Goal: Information Seeking & Learning: Learn about a topic

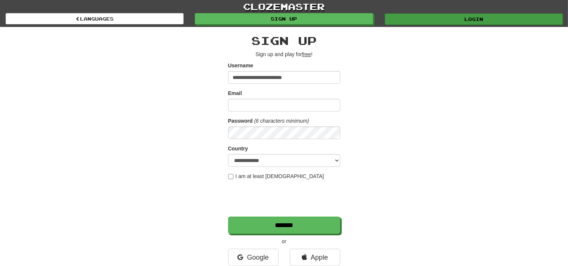
type input "**********"
click at [495, 21] on link "Login" at bounding box center [474, 18] width 178 height 11
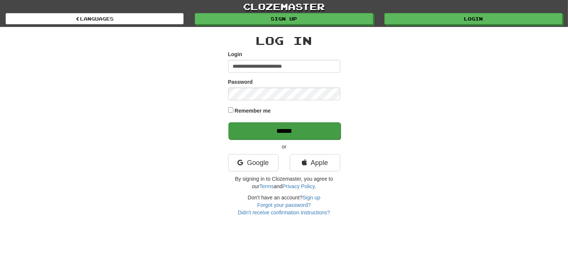
type input "**********"
click at [310, 135] on input "******" at bounding box center [284, 130] width 112 height 17
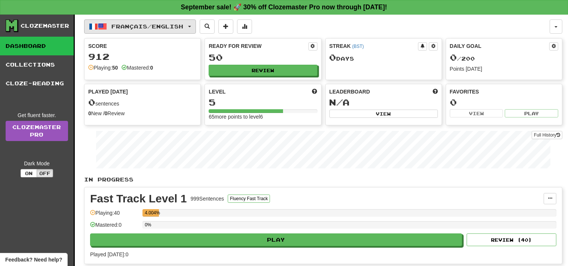
click at [157, 27] on span "Français / English" at bounding box center [148, 26] width 72 height 6
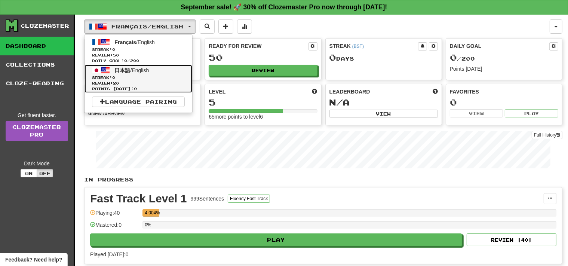
click at [140, 77] on span "Streak: 0" at bounding box center [138, 78] width 93 height 6
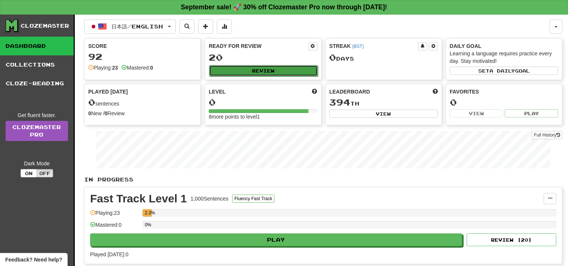
click at [259, 70] on button "Review" at bounding box center [263, 70] width 108 height 11
select select "**"
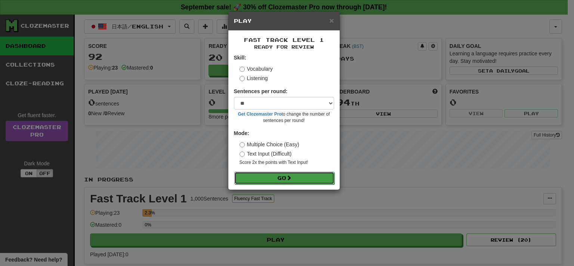
click at [287, 175] on button "Go" at bounding box center [284, 178] width 100 height 13
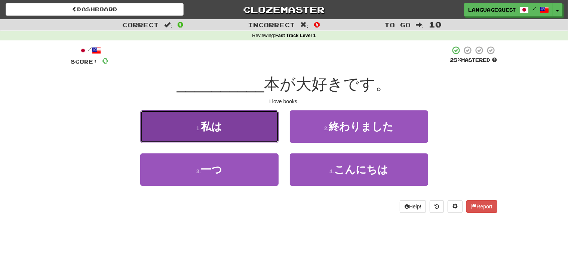
click at [252, 124] on button "1 . 私は" at bounding box center [209, 126] width 138 height 33
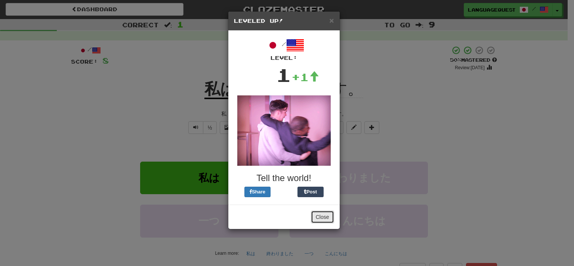
click at [320, 215] on button "Close" at bounding box center [322, 216] width 23 height 13
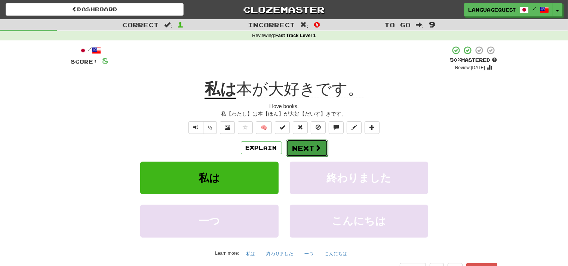
click at [312, 149] on button "Next" at bounding box center [307, 147] width 42 height 17
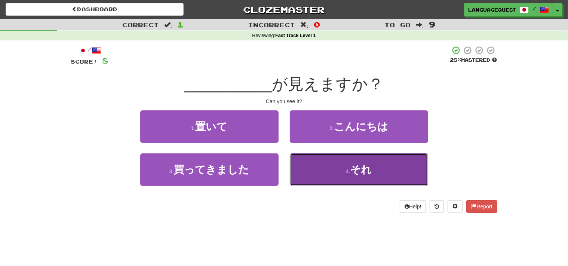
click at [312, 163] on button "4 . それ" at bounding box center [359, 169] width 138 height 33
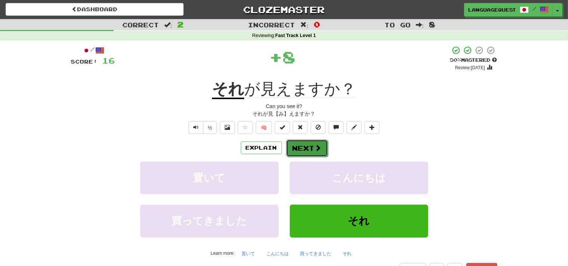
click at [303, 146] on button "Next" at bounding box center [307, 147] width 42 height 17
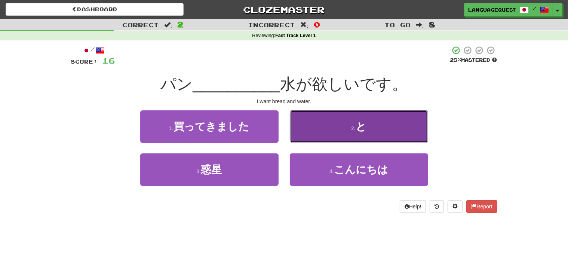
click at [331, 132] on button "2 . と" at bounding box center [359, 126] width 138 height 33
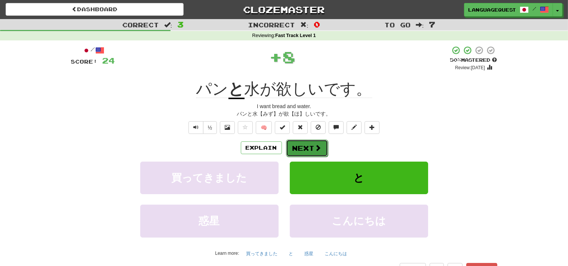
click at [318, 145] on span at bounding box center [318, 147] width 7 height 7
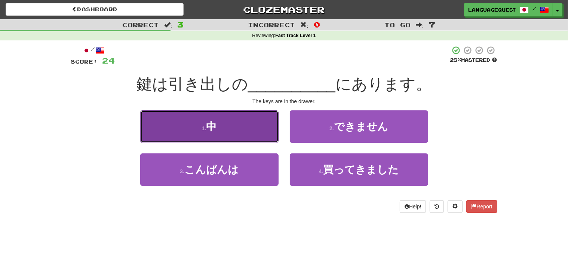
click at [255, 133] on button "1 . 中" at bounding box center [209, 126] width 138 height 33
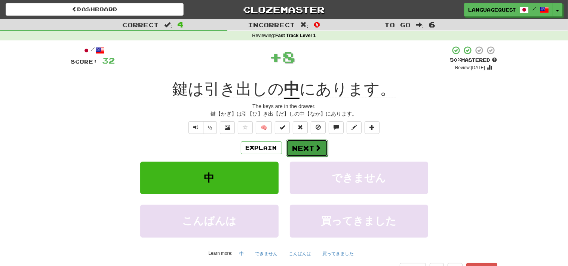
click at [313, 154] on button "Next" at bounding box center [307, 147] width 42 height 17
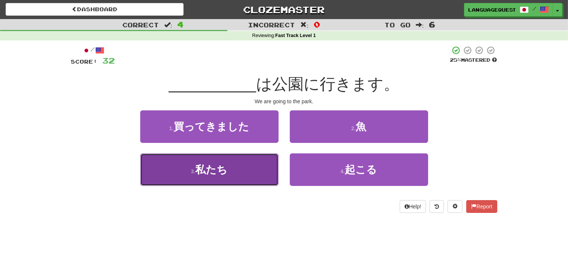
click at [245, 173] on button "3 . 私たち" at bounding box center [209, 169] width 138 height 33
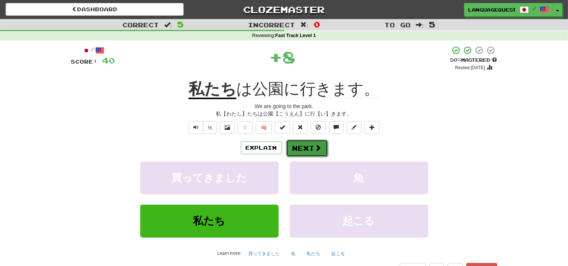
click at [308, 145] on button "Next" at bounding box center [307, 147] width 42 height 17
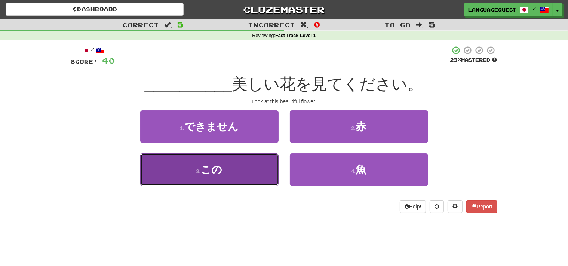
click at [254, 168] on button "3 . この" at bounding box center [209, 169] width 138 height 33
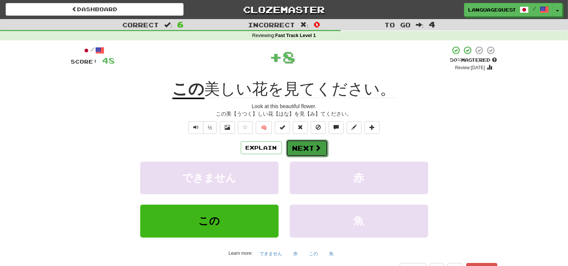
click at [303, 146] on button "Next" at bounding box center [307, 147] width 42 height 17
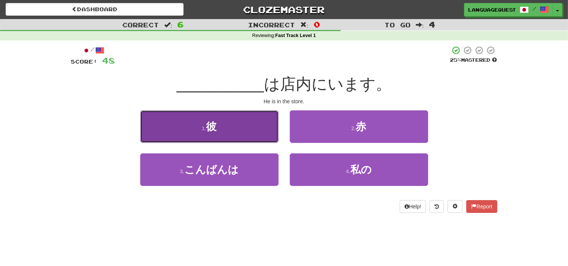
click at [244, 132] on button "1 . 彼" at bounding box center [209, 126] width 138 height 33
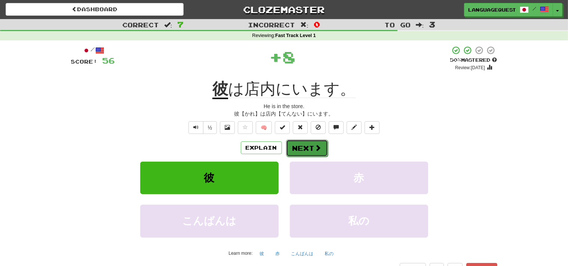
click at [313, 146] on button "Next" at bounding box center [307, 147] width 42 height 17
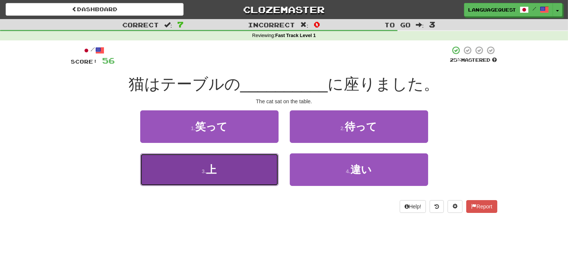
click at [249, 168] on button "3 . 上" at bounding box center [209, 169] width 138 height 33
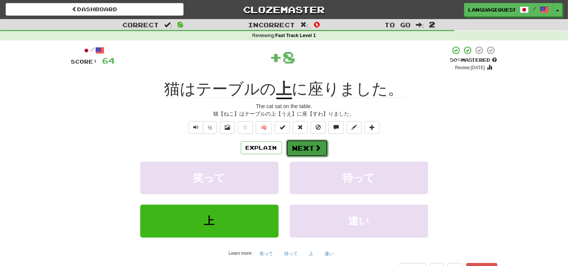
click at [305, 145] on button "Next" at bounding box center [307, 147] width 42 height 17
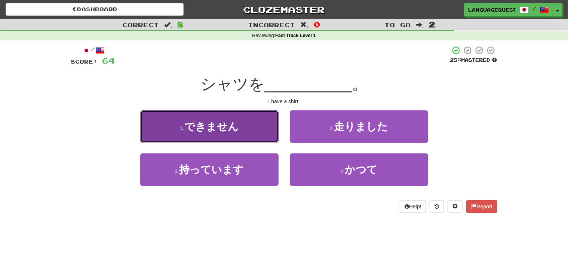
click at [265, 137] on button "1 . できません" at bounding box center [209, 126] width 138 height 33
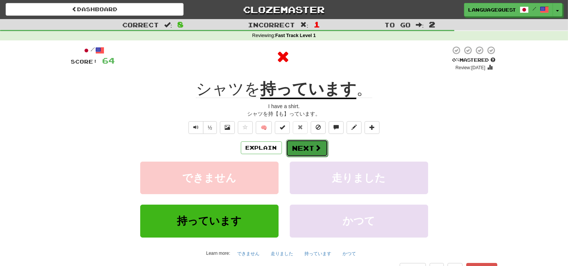
click at [315, 146] on span at bounding box center [318, 147] width 7 height 7
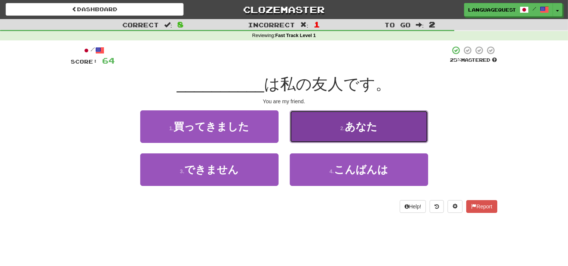
click at [328, 133] on button "2 . あなた" at bounding box center [359, 126] width 138 height 33
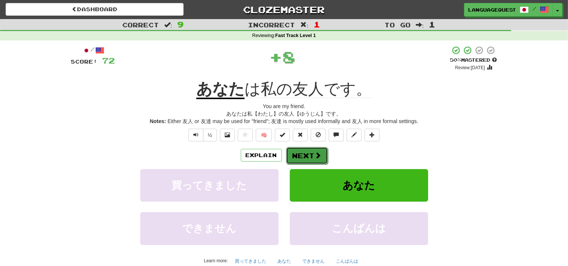
click at [309, 153] on button "Next" at bounding box center [307, 155] width 42 height 17
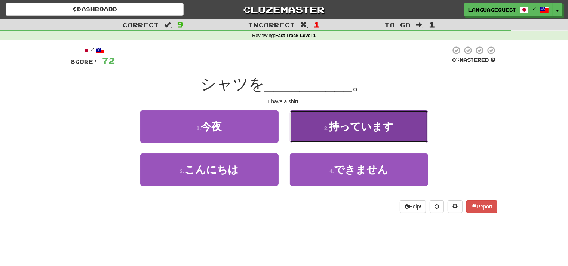
click at [351, 117] on button "2 . 持っています" at bounding box center [359, 126] width 138 height 33
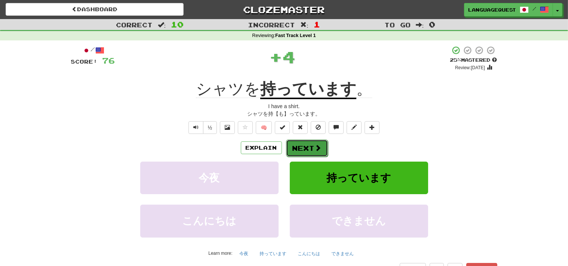
click at [308, 147] on button "Next" at bounding box center [307, 147] width 42 height 17
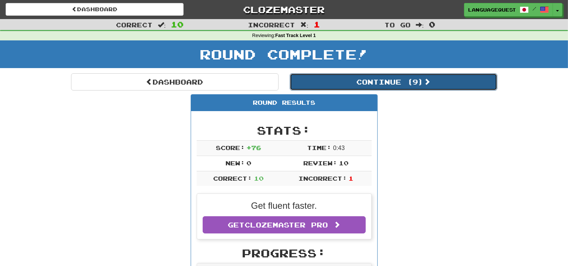
click at [410, 85] on button "Continue ( 9 )" at bounding box center [393, 81] width 207 height 17
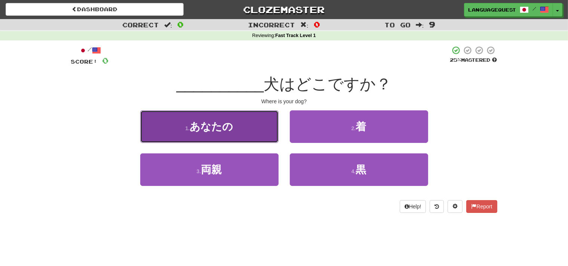
click at [258, 129] on button "1 . あなたの" at bounding box center [209, 126] width 138 height 33
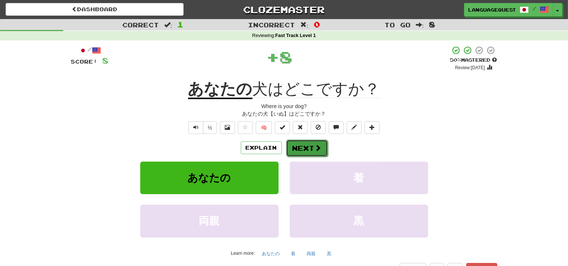
click at [307, 153] on button "Next" at bounding box center [307, 147] width 42 height 17
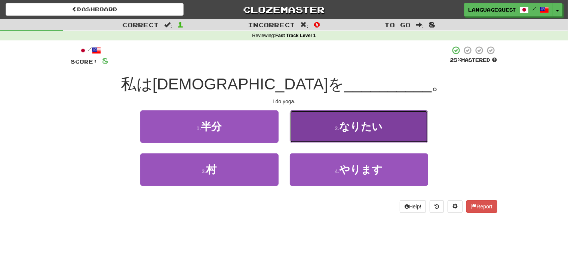
click at [322, 128] on button "2 . なりたい" at bounding box center [359, 126] width 138 height 33
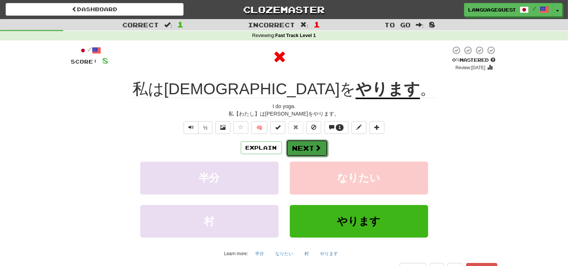
click at [315, 148] on span at bounding box center [318, 147] width 7 height 7
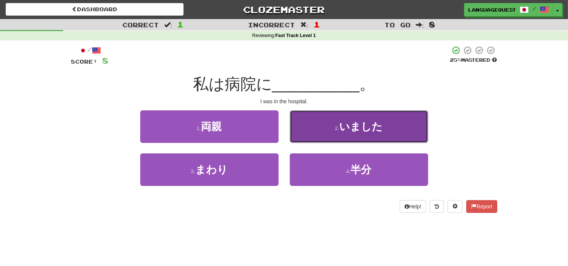
click at [322, 133] on button "2 . いました" at bounding box center [359, 126] width 138 height 33
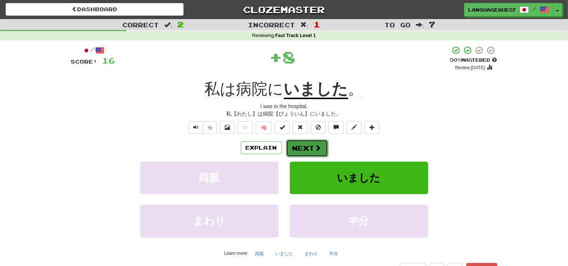
click at [315, 147] on span at bounding box center [318, 147] width 7 height 7
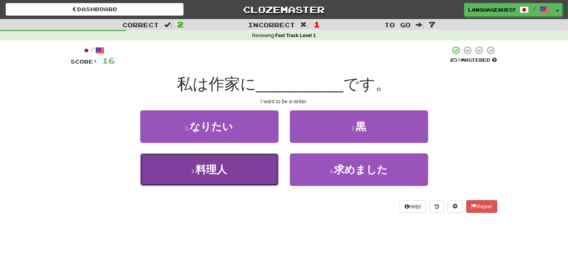
click at [252, 175] on button "3 . 料理人" at bounding box center [209, 169] width 138 height 33
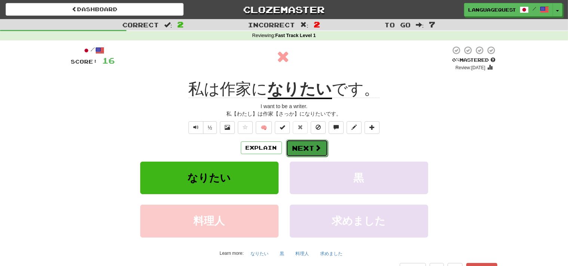
click at [322, 145] on button "Next" at bounding box center [307, 147] width 42 height 17
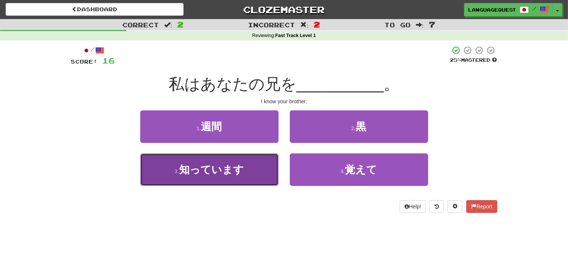
click at [254, 183] on button "3 . 知っています" at bounding box center [209, 169] width 138 height 33
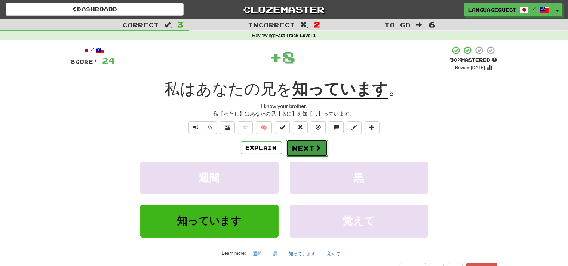
click at [317, 149] on span at bounding box center [318, 147] width 7 height 7
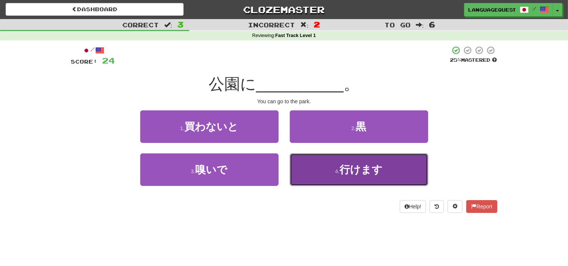
click at [313, 178] on button "4 . 行けます" at bounding box center [359, 169] width 138 height 33
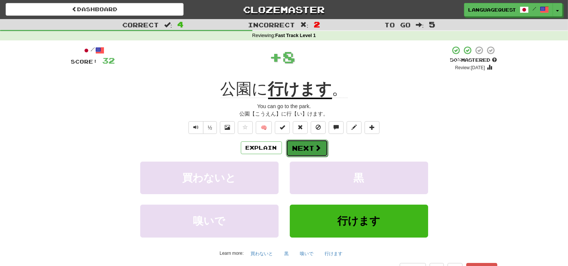
click at [312, 147] on button "Next" at bounding box center [307, 147] width 42 height 17
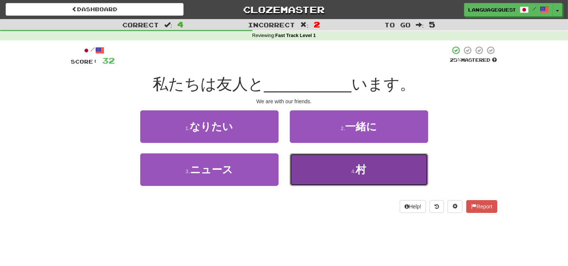
click at [311, 162] on button "4 . 村" at bounding box center [359, 169] width 138 height 33
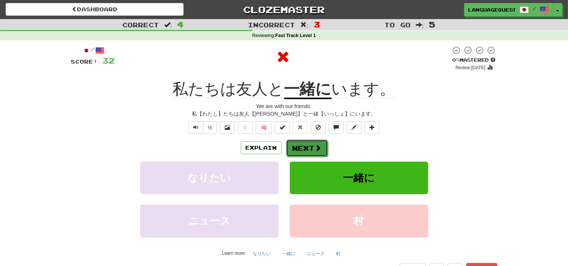
click at [311, 151] on button "Next" at bounding box center [307, 147] width 42 height 17
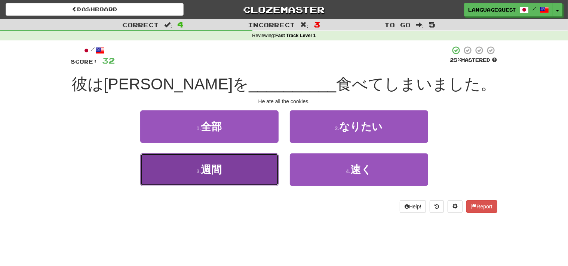
click at [258, 156] on button "3 . 週間" at bounding box center [209, 169] width 138 height 33
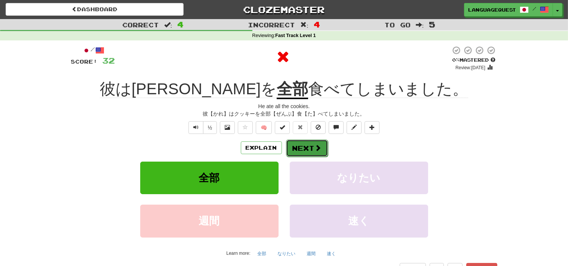
click at [294, 148] on button "Next" at bounding box center [307, 147] width 42 height 17
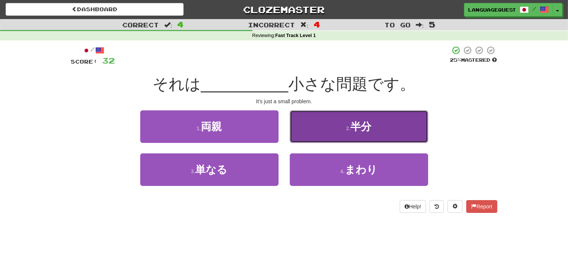
click at [323, 132] on button "2 . 半分" at bounding box center [359, 126] width 138 height 33
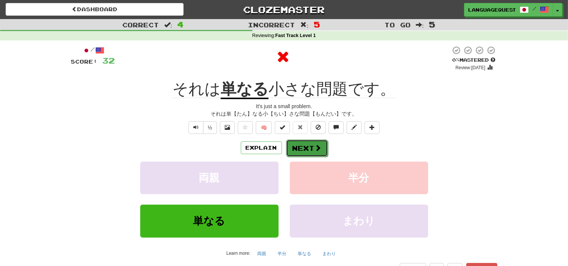
click at [309, 143] on button "Next" at bounding box center [307, 147] width 42 height 17
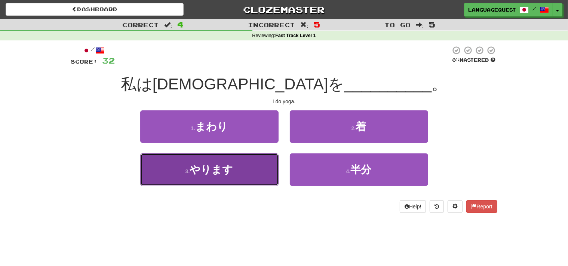
click at [251, 179] on button "3 . やります" at bounding box center [209, 169] width 138 height 33
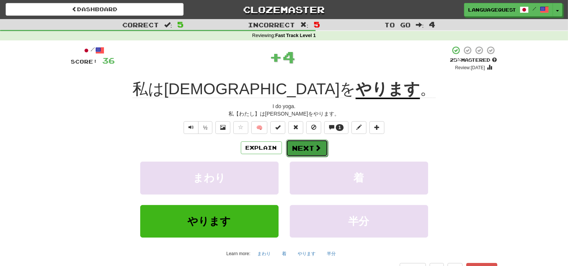
click at [303, 146] on button "Next" at bounding box center [307, 147] width 42 height 17
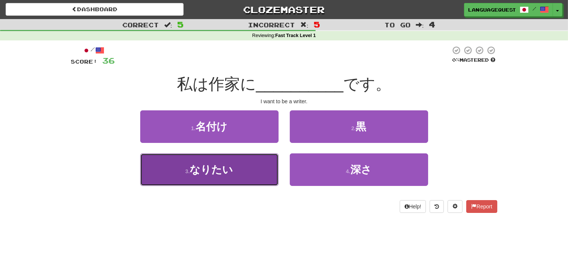
click at [241, 177] on button "3 . なりたい" at bounding box center [209, 169] width 138 height 33
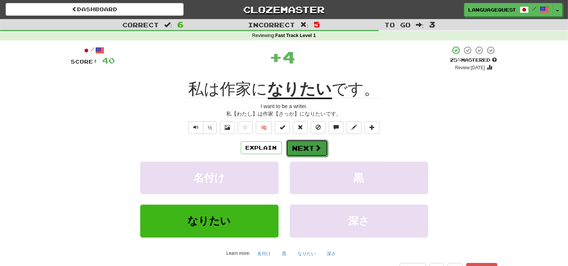
click at [300, 145] on button "Next" at bounding box center [307, 147] width 42 height 17
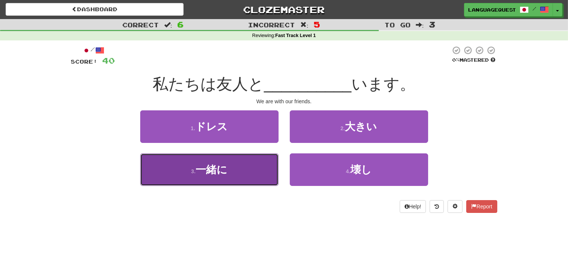
click at [263, 179] on button "3 . 一緒に" at bounding box center [209, 169] width 138 height 33
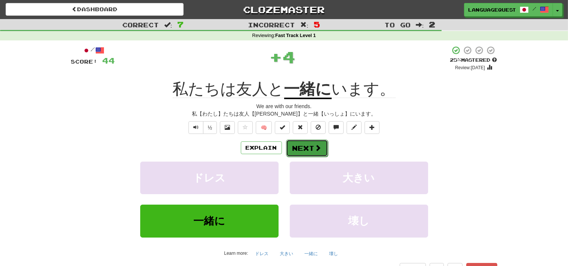
click at [303, 149] on button "Next" at bounding box center [307, 147] width 42 height 17
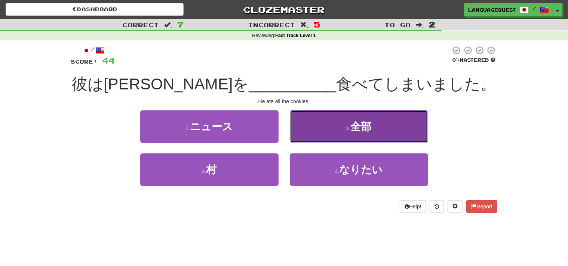
click at [318, 134] on button "2 . 全部" at bounding box center [359, 126] width 138 height 33
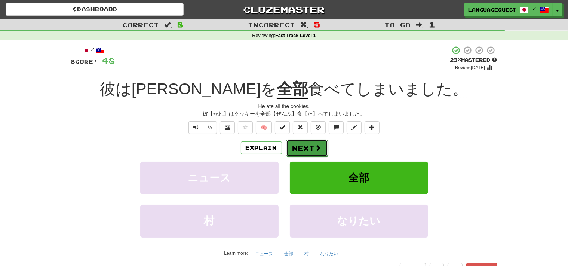
click at [313, 149] on button "Next" at bounding box center [307, 147] width 42 height 17
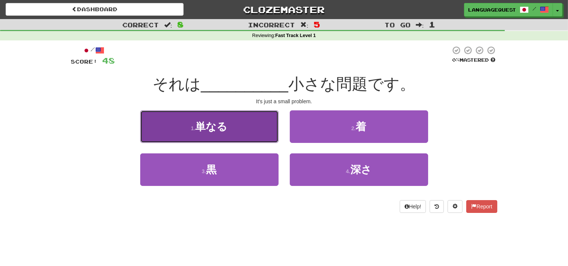
click at [267, 132] on button "1 . 単なる" at bounding box center [209, 126] width 138 height 33
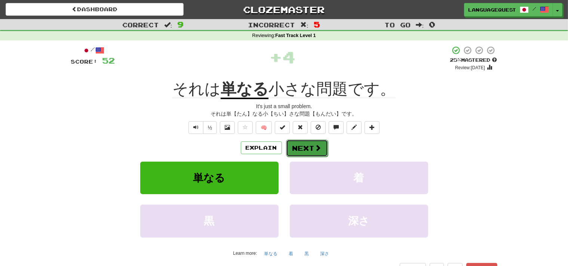
click at [312, 148] on button "Next" at bounding box center [307, 147] width 42 height 17
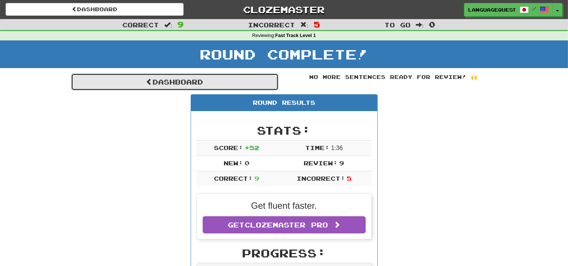
click at [227, 84] on link "Dashboard" at bounding box center [174, 81] width 207 height 17
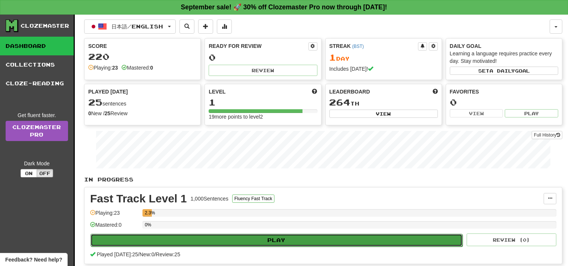
click at [221, 236] on button "Play" at bounding box center [276, 240] width 372 height 13
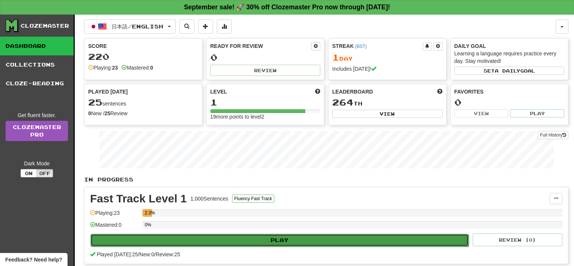
select select "**"
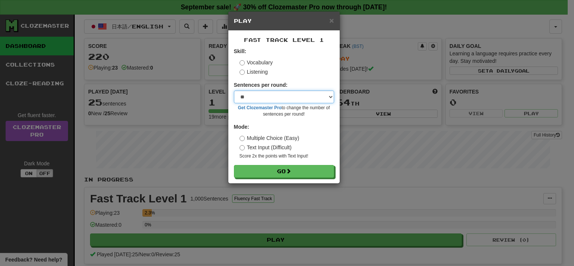
click at [287, 92] on select "* ** ** ** ** ** *** ********" at bounding box center [284, 96] width 100 height 13
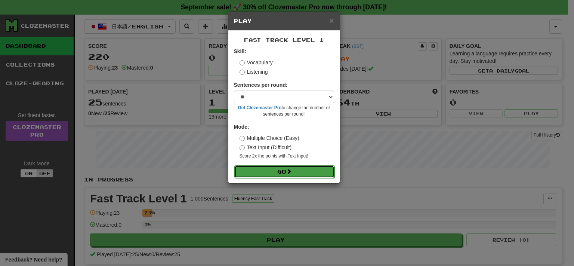
click at [278, 172] on button "Go" at bounding box center [284, 171] width 100 height 13
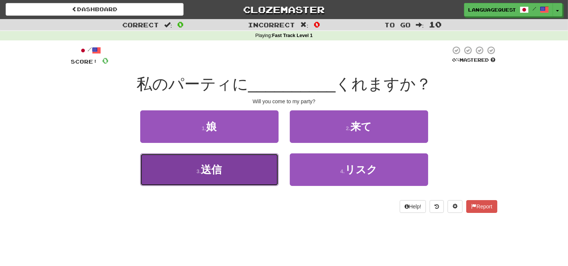
click at [254, 170] on button "3 . 送信" at bounding box center [209, 169] width 138 height 33
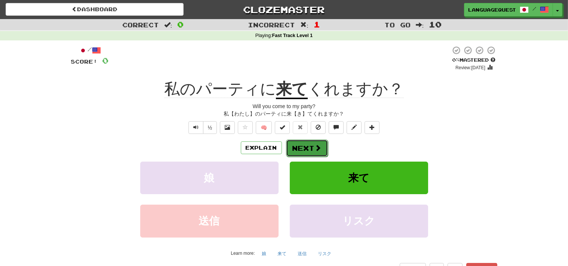
click at [300, 144] on button "Next" at bounding box center [307, 147] width 42 height 17
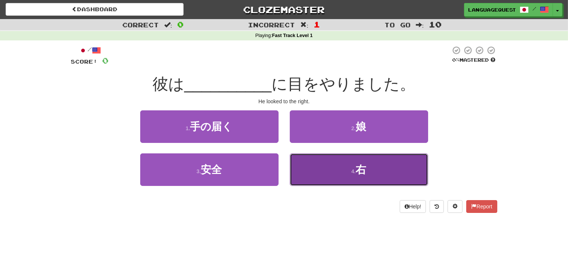
click at [294, 165] on button "4 . 右" at bounding box center [359, 169] width 138 height 33
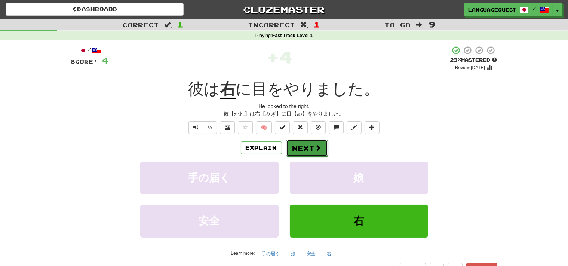
click at [297, 149] on button "Next" at bounding box center [307, 147] width 42 height 17
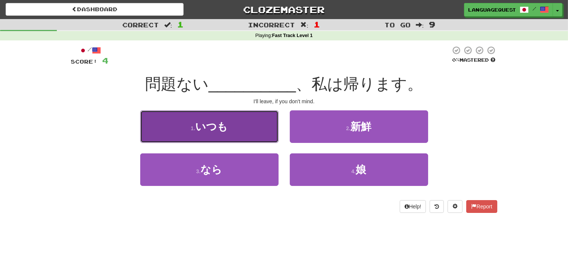
click at [263, 135] on button "1 . いつも" at bounding box center [209, 126] width 138 height 33
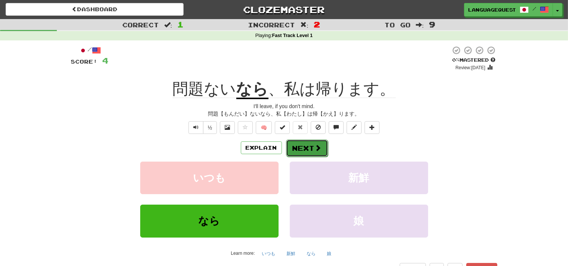
click at [307, 144] on button "Next" at bounding box center [307, 147] width 42 height 17
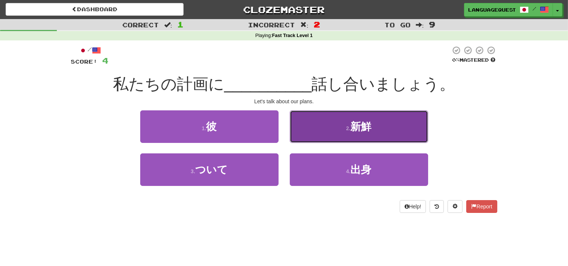
click at [324, 132] on button "2 . 新鮮" at bounding box center [359, 126] width 138 height 33
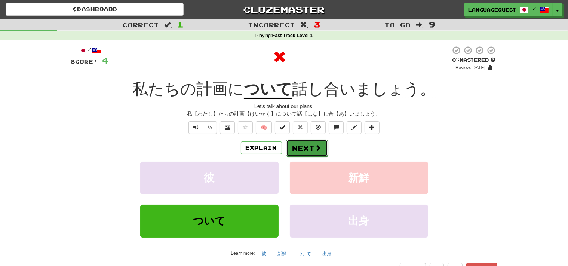
click at [312, 144] on button "Next" at bounding box center [307, 147] width 42 height 17
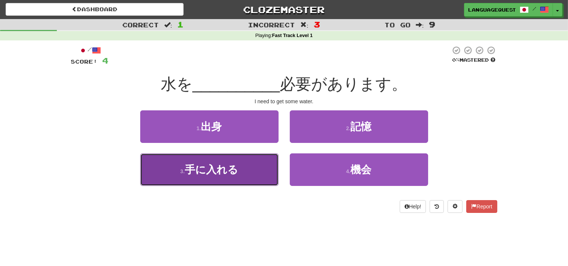
click at [257, 183] on button "3 . 手に入れる" at bounding box center [209, 169] width 138 height 33
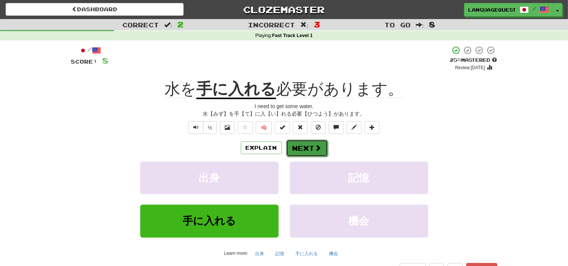
click at [313, 146] on button "Next" at bounding box center [307, 147] width 42 height 17
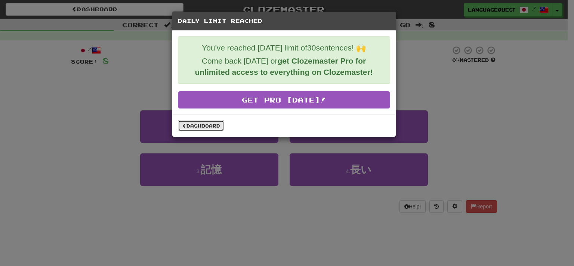
click at [209, 129] on link "Dashboard" at bounding box center [201, 125] width 46 height 11
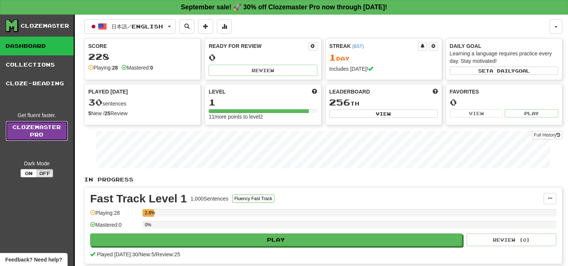
click at [39, 133] on link "Clozemaster Pro" at bounding box center [37, 131] width 62 height 20
